Goal: Check status: Check status

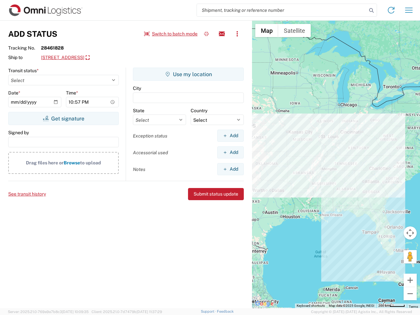
click at [282, 10] on input "search" at bounding box center [282, 10] width 170 height 12
click at [371, 10] on icon at bounding box center [370, 10] width 9 height 9
click at [391, 10] on icon at bounding box center [390, 10] width 10 height 10
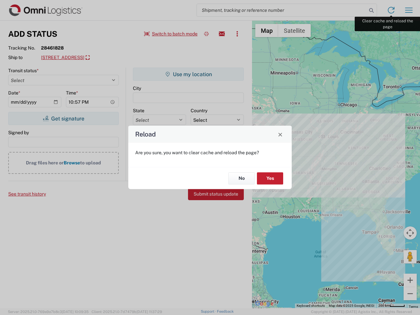
click at [408, 10] on div "Reload Are you sure, you want to clear cache and reload the page? No Yes" at bounding box center [210, 157] width 420 height 315
click at [171, 34] on div "Reload Are you sure, you want to clear cache and reload the page? No Yes" at bounding box center [210, 157] width 420 height 315
click at [206, 34] on div "Reload Are you sure, you want to clear cache and reload the page? No Yes" at bounding box center [210, 157] width 420 height 315
click at [222, 34] on div "Reload Are you sure, you want to clear cache and reload the page? No Yes" at bounding box center [210, 157] width 420 height 315
click at [237, 34] on div "Reload Are you sure, you want to clear cache and reload the page? No Yes" at bounding box center [210, 157] width 420 height 315
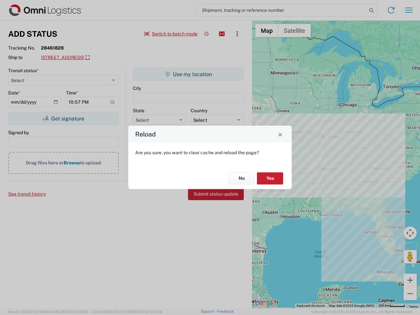
click at [98, 58] on div "Reload Are you sure, you want to clear cache and reload the page? No Yes" at bounding box center [210, 157] width 420 height 315
click at [63, 118] on div "Reload Are you sure, you want to clear cache and reload the page? No Yes" at bounding box center [210, 157] width 420 height 315
